Goal: Task Accomplishment & Management: Manage account settings

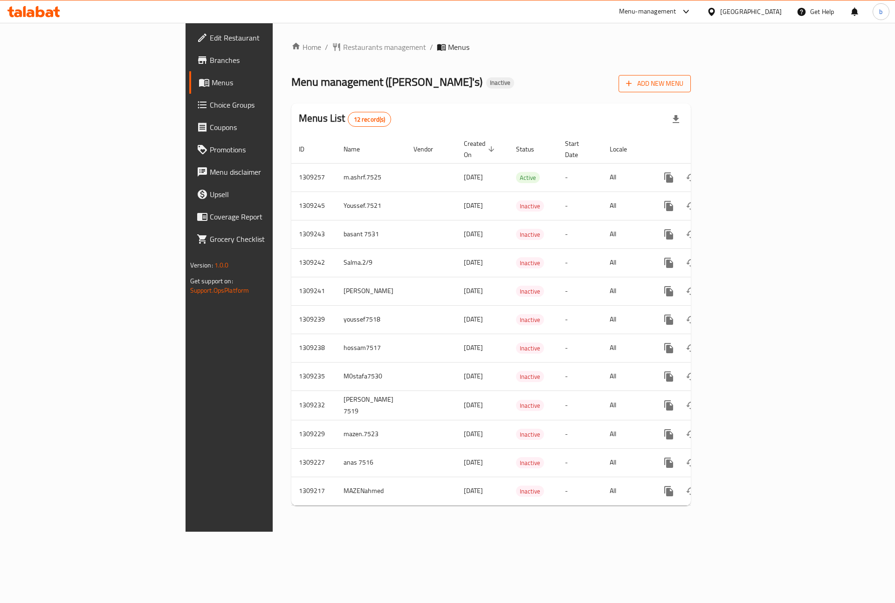
click at [691, 76] on button "Add New Menu" at bounding box center [655, 83] width 72 height 17
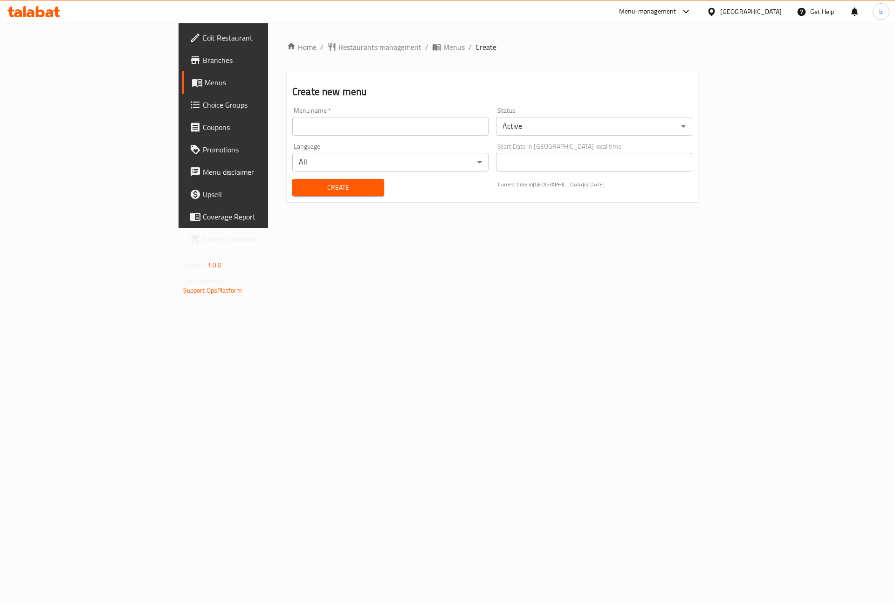
click at [361, 127] on input "text" at bounding box center [390, 126] width 196 height 19
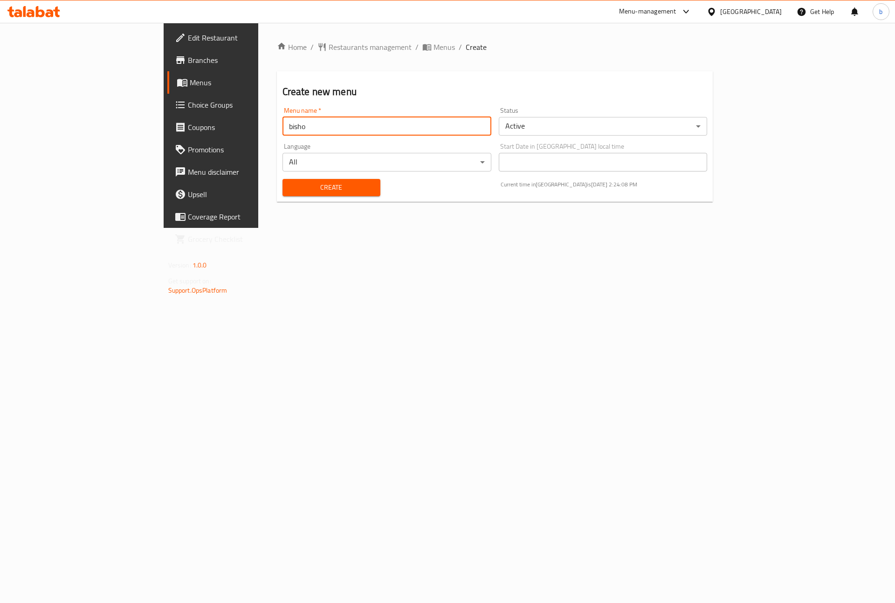
drag, startPoint x: 214, startPoint y: 126, endPoint x: 214, endPoint y: 136, distance: 9.8
click at [282, 126] on input "bisho" at bounding box center [386, 126] width 209 height 19
type input "bisho"
click at [290, 182] on span "Create" at bounding box center [331, 188] width 83 height 12
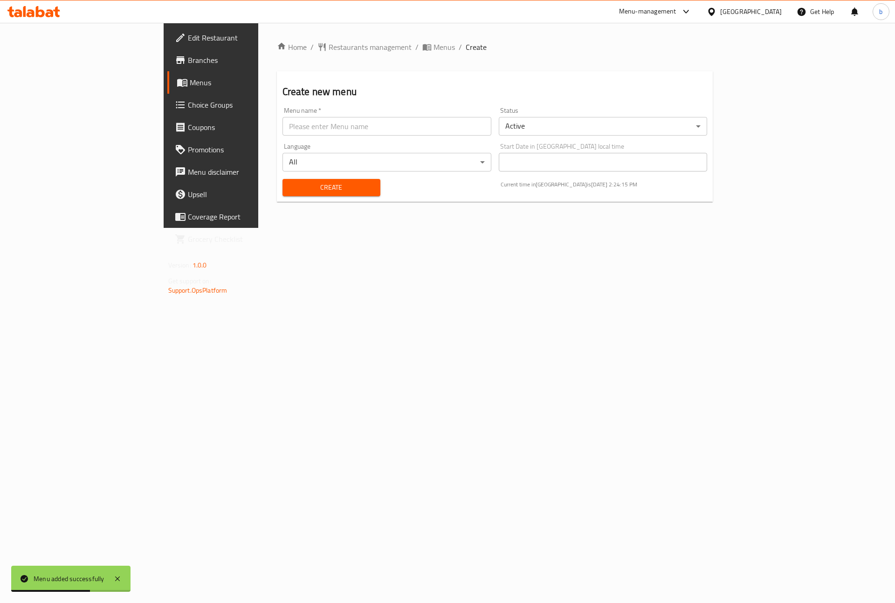
drag, startPoint x: 607, startPoint y: 321, endPoint x: 571, endPoint y: 296, distance: 43.7
click at [607, 228] on div "Home / Restaurants management / Menus / Create Create new menu Menu name   * Me…" at bounding box center [495, 125] width 474 height 205
click at [433, 49] on span "Menus" at bounding box center [443, 46] width 21 height 11
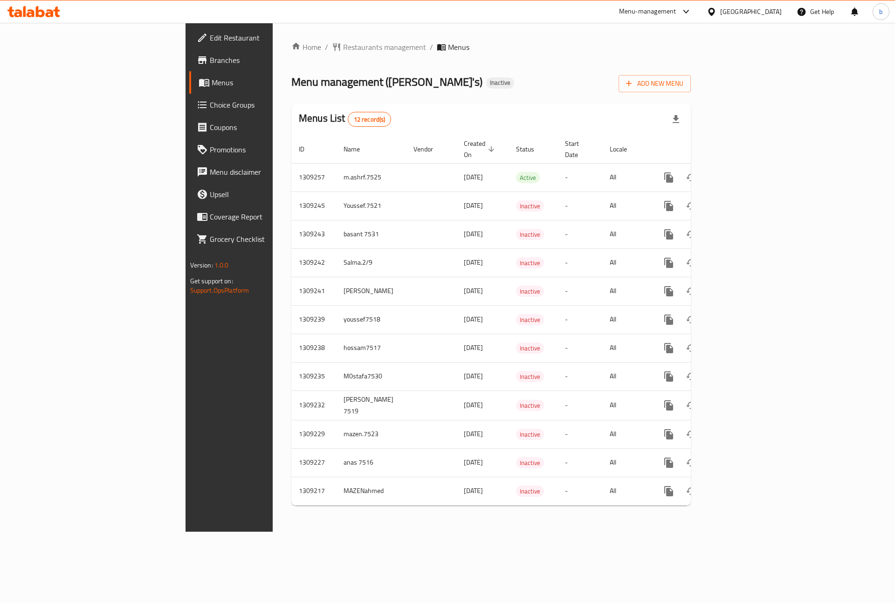
click at [537, 532] on div "Home / Restaurants management / Menus Menu management ( Ollie's ) Inactive Add …" at bounding box center [491, 277] width 437 height 509
click at [683, 84] on span "Add New Menu" at bounding box center [654, 84] width 57 height 12
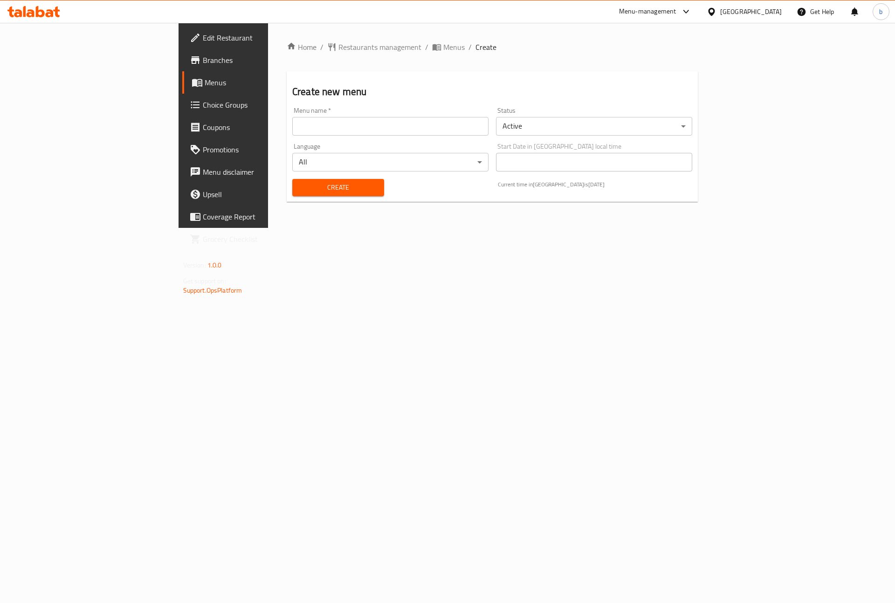
click at [299, 126] on input "text" at bounding box center [390, 126] width 196 height 19
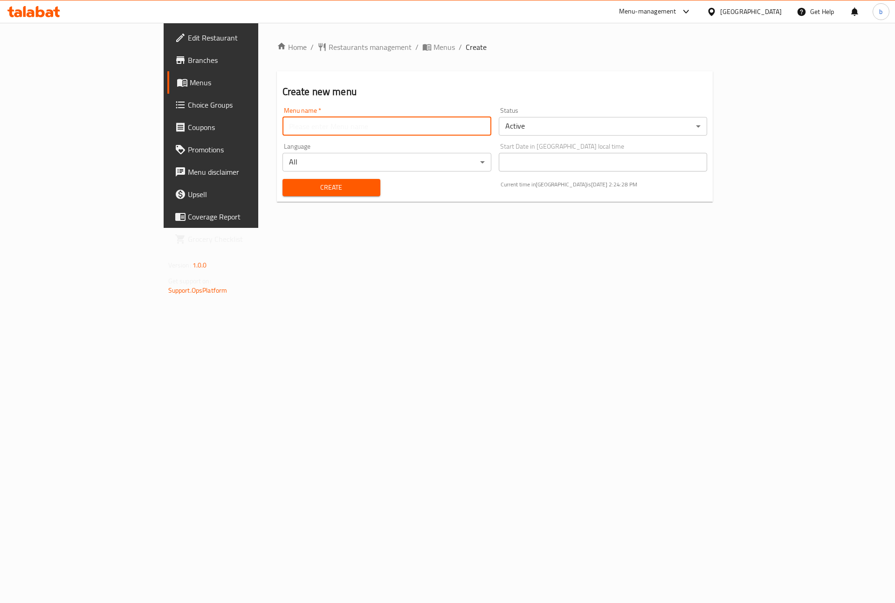
type input "bisho"
click at [290, 190] on span "Create" at bounding box center [331, 188] width 83 height 12
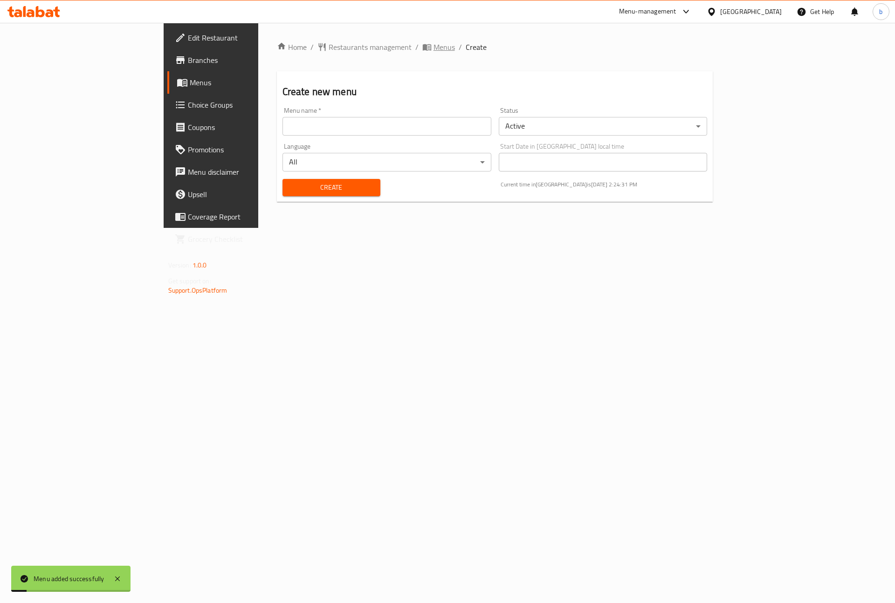
click at [422, 45] on icon "breadcrumb" at bounding box center [426, 46] width 9 height 9
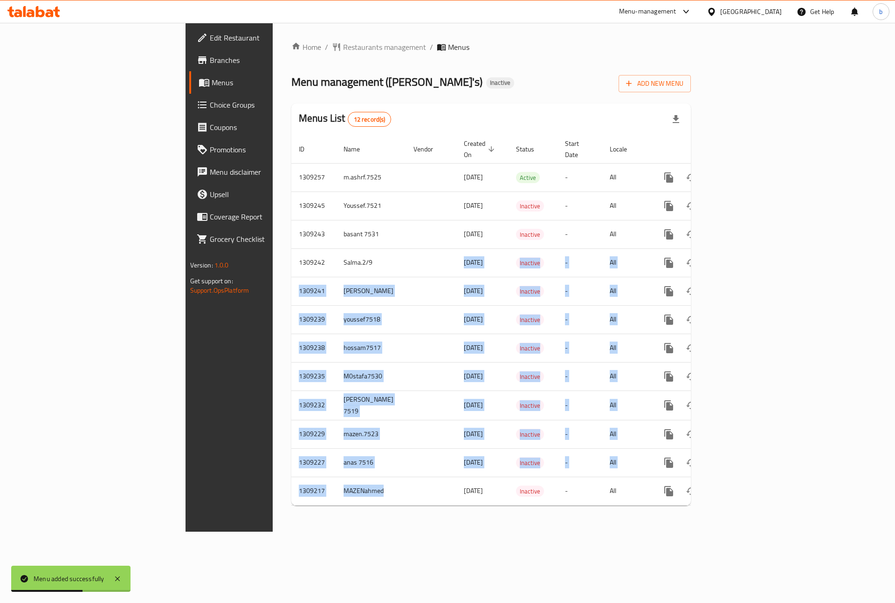
drag, startPoint x: 322, startPoint y: 469, endPoint x: 251, endPoint y: 129, distance: 347.7
click at [291, 135] on div "Menus List 12 record(s) ID Name Vendor Created On sorted descending Status Star…" at bounding box center [490, 304] width 399 height 402
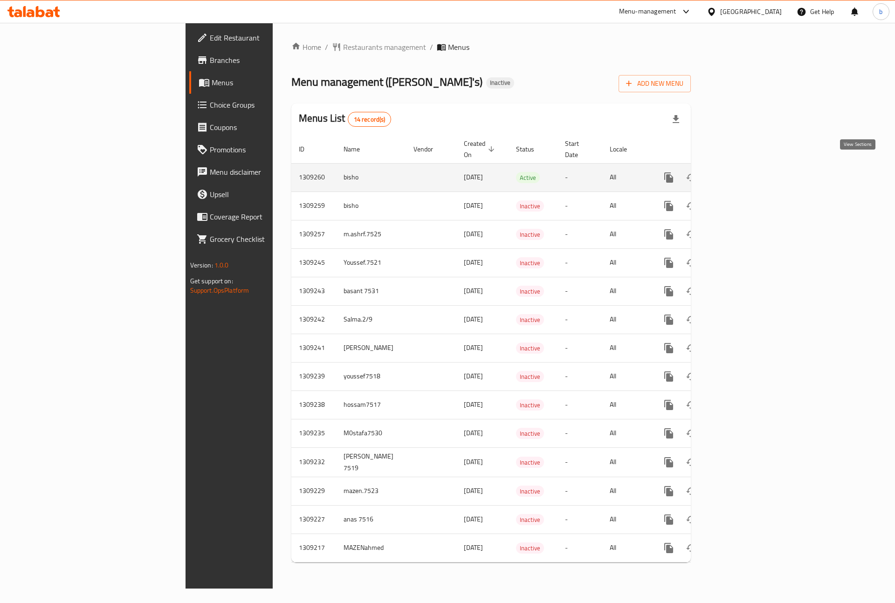
click at [742, 172] on icon "enhanced table" at bounding box center [735, 177] width 11 height 11
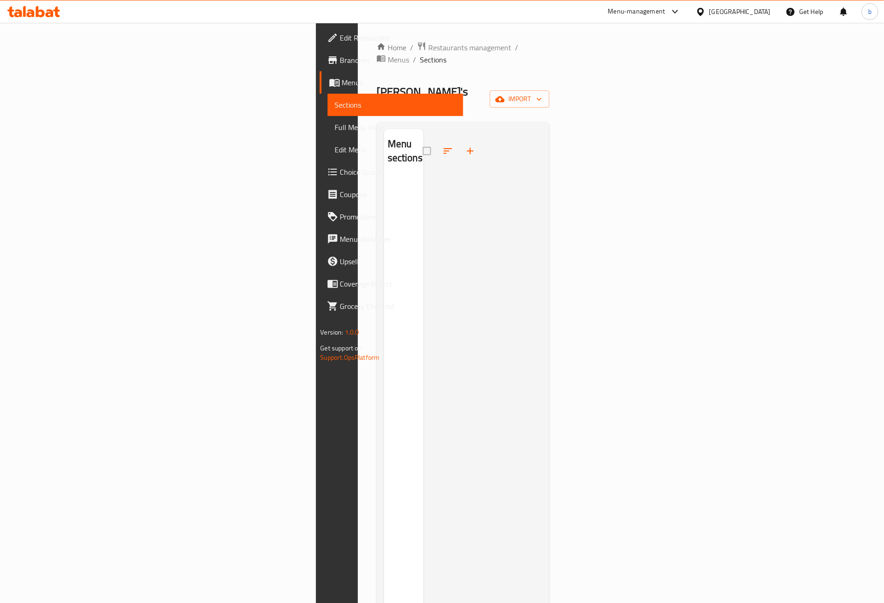
click at [550, 90] on div "Home / Restaurants management / Menus / Sections [PERSON_NAME] Inactive import …" at bounding box center [463, 390] width 173 height 698
click at [542, 93] on span "import" at bounding box center [519, 99] width 45 height 12
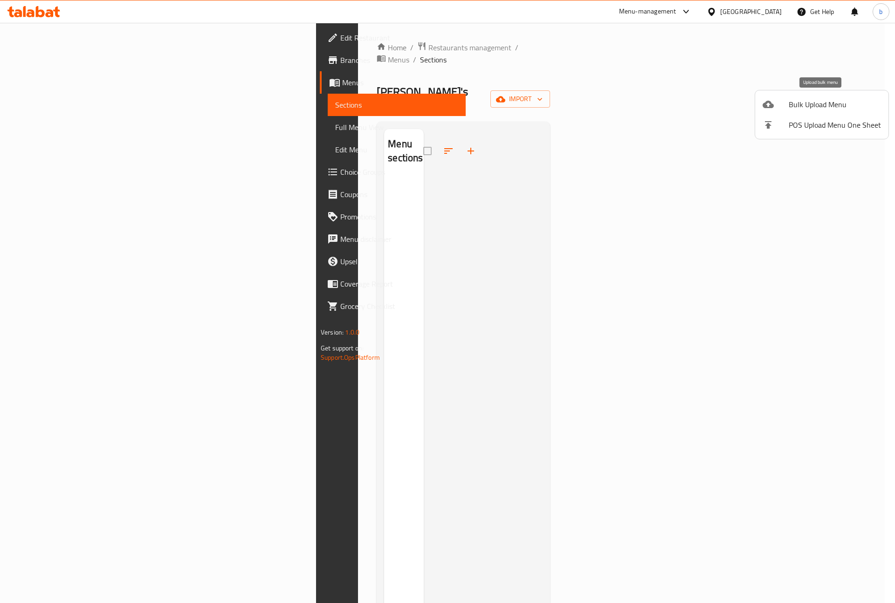
click at [828, 99] on span "Bulk Upload Menu" at bounding box center [835, 104] width 92 height 11
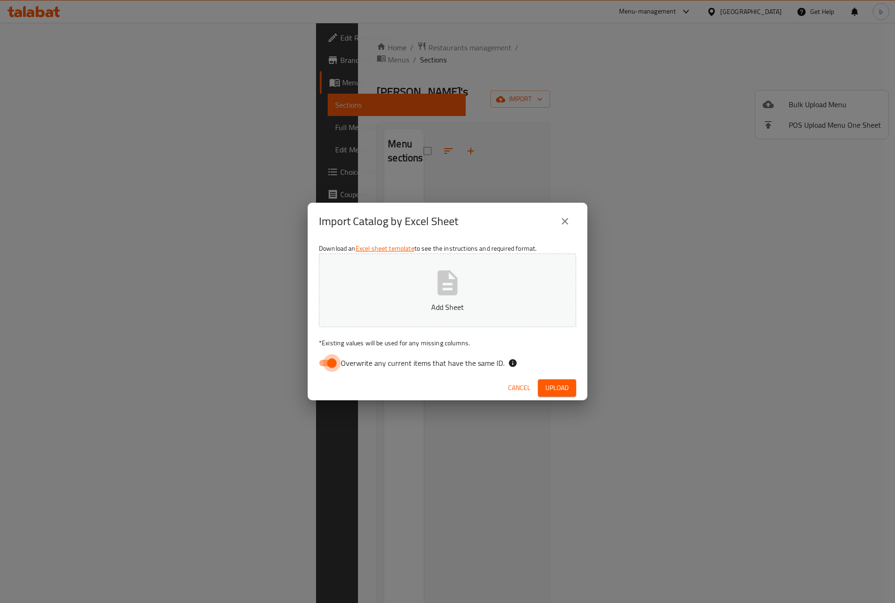
click at [323, 362] on input "Overwrite any current items that have the same ID." at bounding box center [331, 363] width 53 height 18
checkbox input "false"
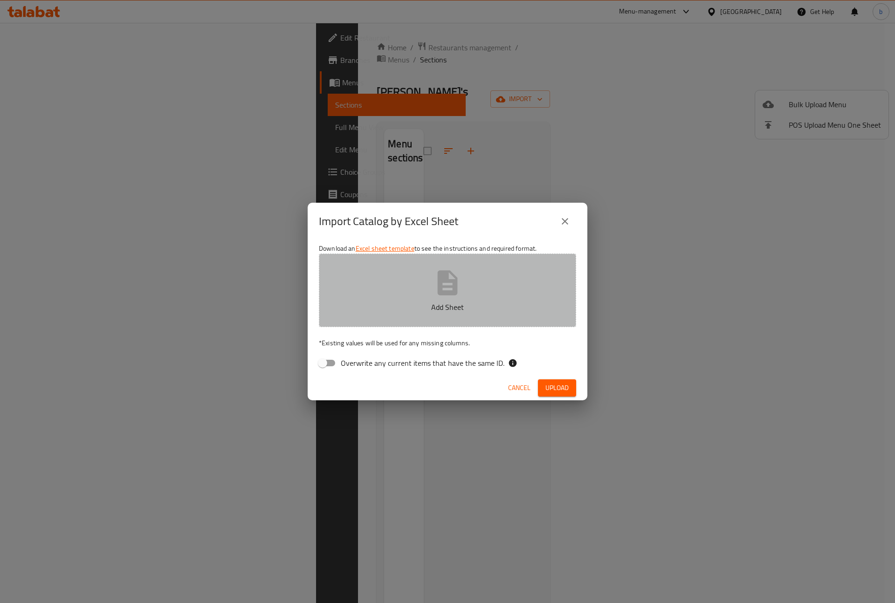
click at [452, 278] on icon "button" at bounding box center [448, 283] width 30 height 30
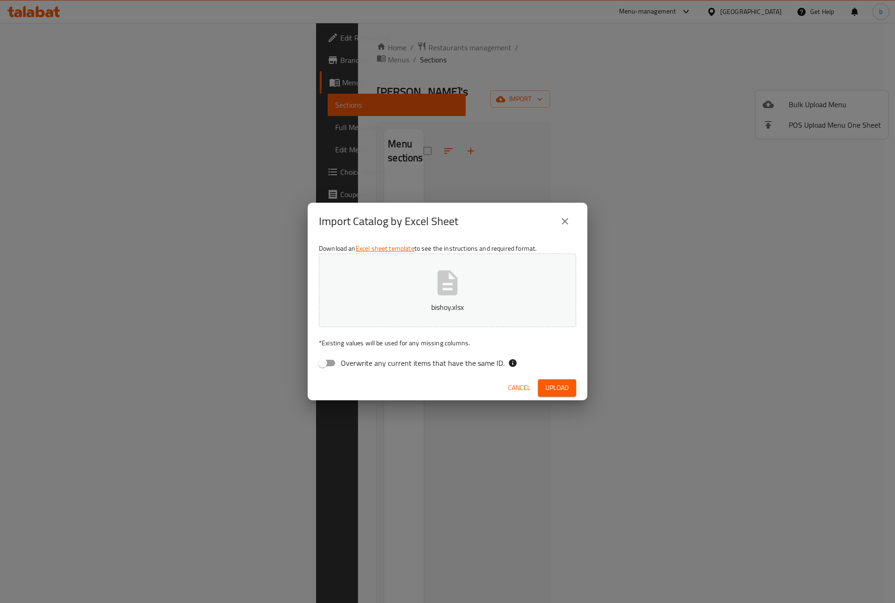
click at [568, 384] on span "Upload" at bounding box center [556, 388] width 23 height 12
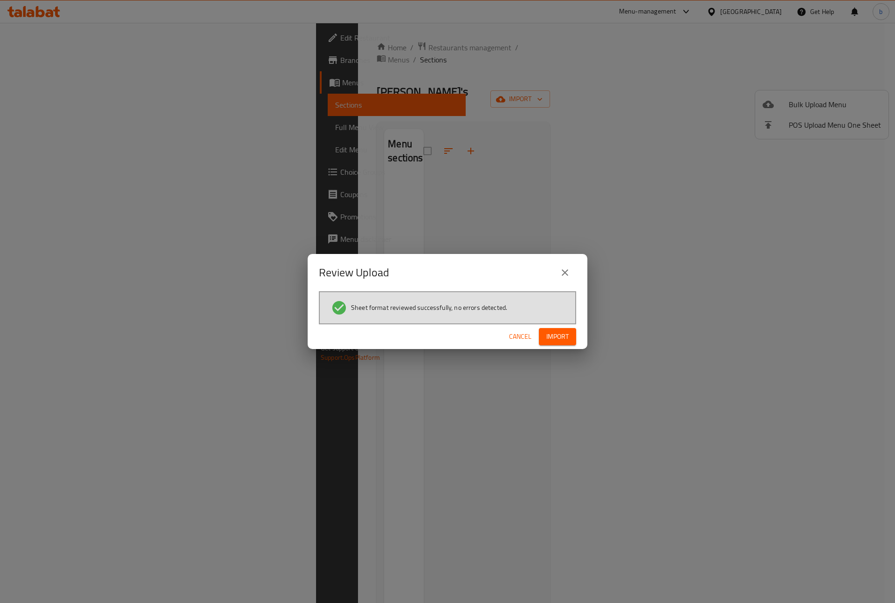
click at [561, 326] on div "Cancel Import" at bounding box center [448, 336] width 280 height 25
click at [561, 332] on span "Import" at bounding box center [557, 337] width 22 height 12
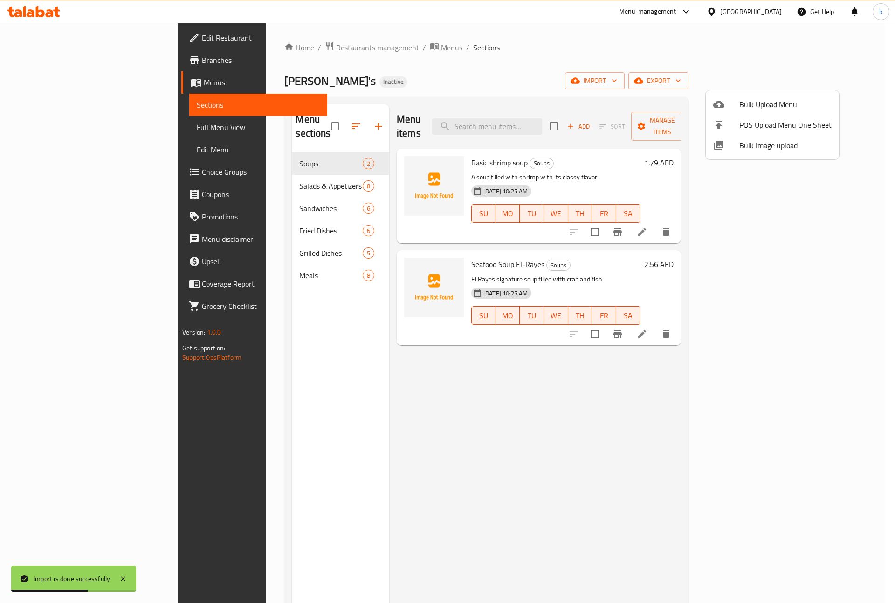
click at [320, 349] on div at bounding box center [447, 301] width 895 height 603
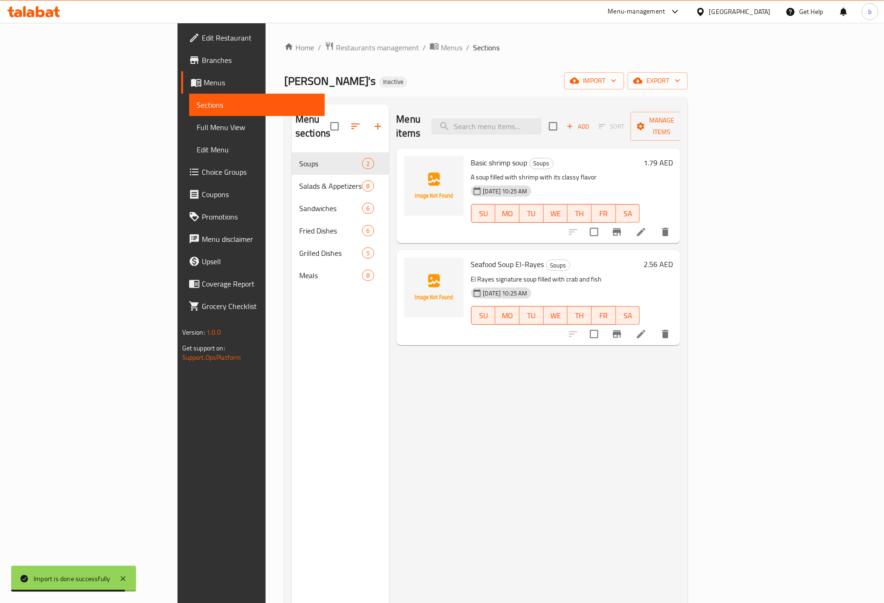
click at [197, 122] on span "Full Menu View" at bounding box center [257, 127] width 121 height 11
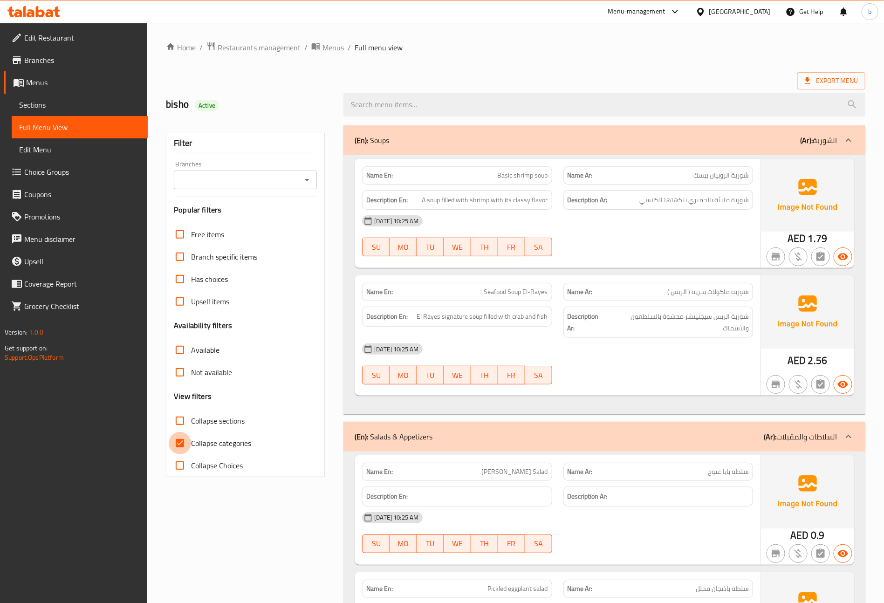
click at [182, 437] on input "Collapse categories" at bounding box center [180, 443] width 22 height 22
checkbox input "false"
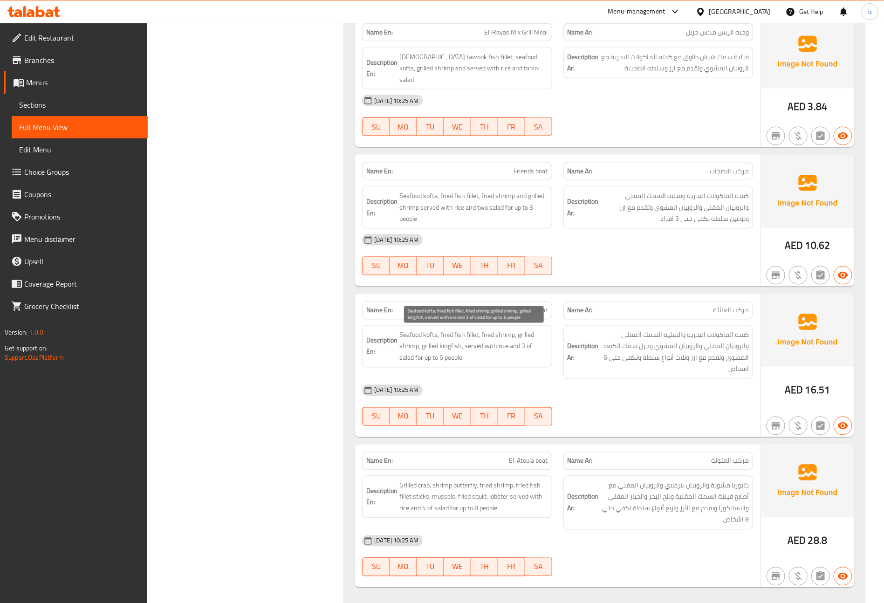
scroll to position [4198, 0]
